Goal: Task Accomplishment & Management: Use online tool/utility

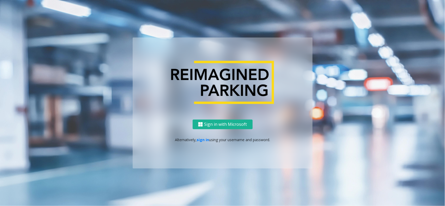
click at [202, 142] on p "Alternatively, sign in using your username and password." at bounding box center [222, 139] width 169 height 5
click at [203, 141] on link "sign in" at bounding box center [203, 139] width 13 height 5
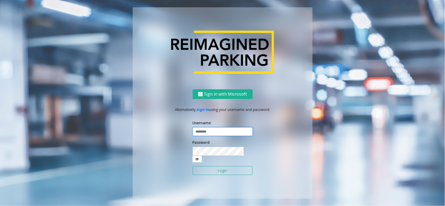
click at [208, 136] on input "text" at bounding box center [223, 131] width 60 height 9
type input "**********"
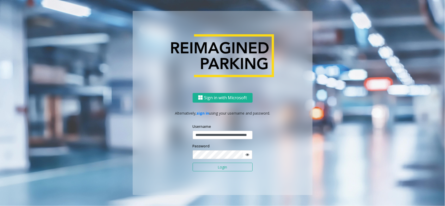
click at [209, 164] on button "Login" at bounding box center [223, 167] width 60 height 9
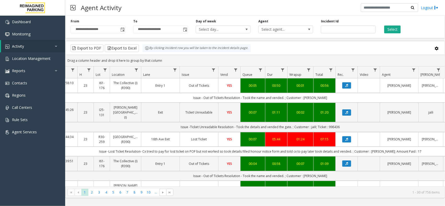
scroll to position [0, 50]
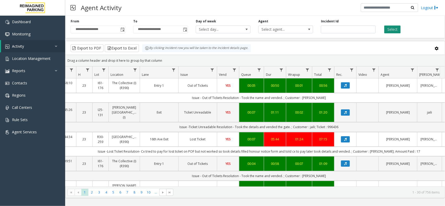
click at [390, 33] on button "Select" at bounding box center [392, 30] width 16 height 8
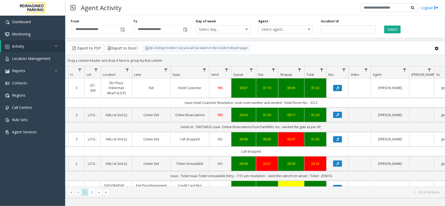
scroll to position [0, 63]
